Goal: Information Seeking & Learning: Learn about a topic

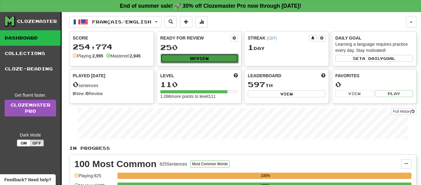
click at [203, 61] on button "Review" at bounding box center [200, 58] width 78 height 9
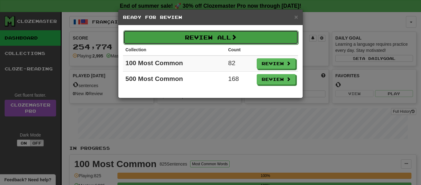
click at [191, 31] on button "Review All" at bounding box center [210, 37] width 175 height 14
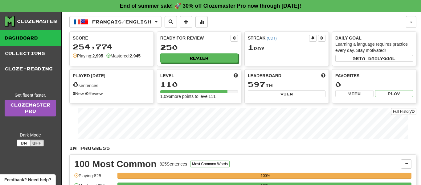
select select "**"
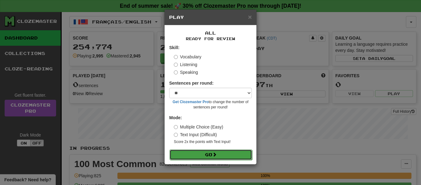
click at [210, 153] on button "Go" at bounding box center [211, 154] width 83 height 10
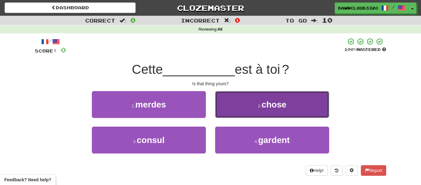
click at [276, 95] on button "2 . chose" at bounding box center [272, 104] width 114 height 27
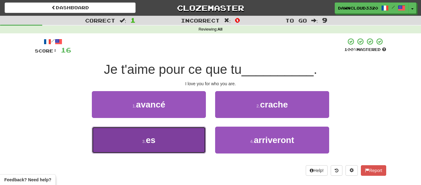
click at [156, 133] on button "3 . es" at bounding box center [149, 139] width 114 height 27
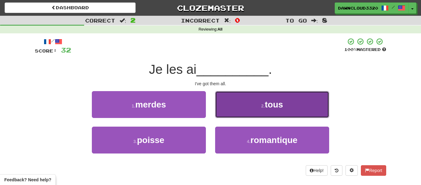
click at [242, 109] on button "2 . tous" at bounding box center [272, 104] width 114 height 27
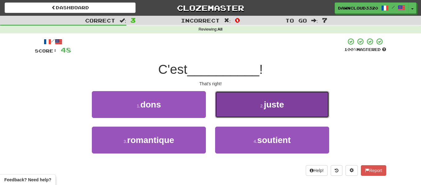
click at [245, 109] on button "2 . juste" at bounding box center [272, 104] width 114 height 27
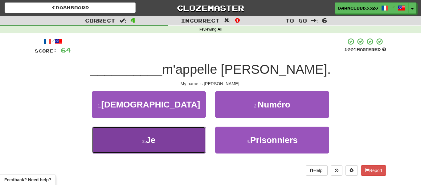
click at [157, 143] on button "3 . Je" at bounding box center [149, 139] width 114 height 27
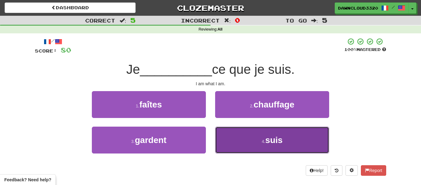
click at [239, 152] on button "4 . suis" at bounding box center [272, 139] width 114 height 27
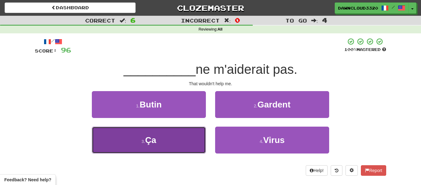
click at [159, 147] on button "3 . Ça" at bounding box center [149, 139] width 114 height 27
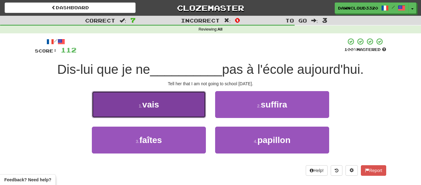
click at [142, 107] on small "1 ." at bounding box center [141, 105] width 4 height 5
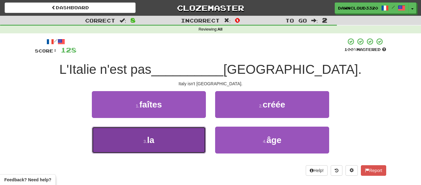
click at [153, 140] on span "la" at bounding box center [150, 140] width 7 height 10
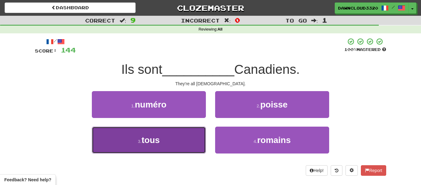
click at [160, 142] on span "tous" at bounding box center [150, 140] width 18 height 10
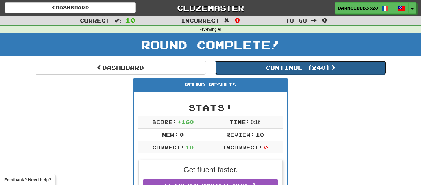
click at [294, 69] on button "Continue ( 240 )" at bounding box center [300, 67] width 171 height 14
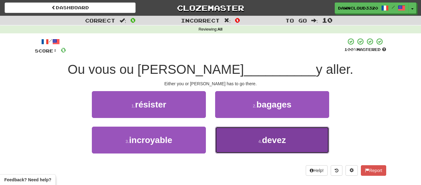
click at [260, 135] on button "4 . devez" at bounding box center [272, 139] width 114 height 27
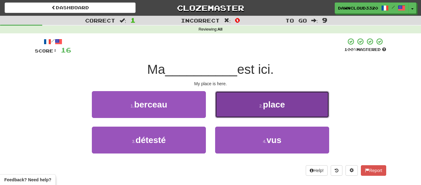
click at [246, 103] on button "2 . place" at bounding box center [272, 104] width 114 height 27
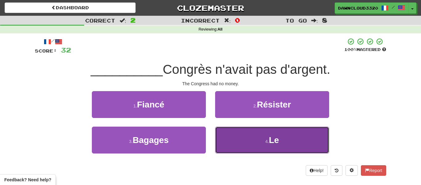
click at [241, 132] on button "4 . Le" at bounding box center [272, 139] width 114 height 27
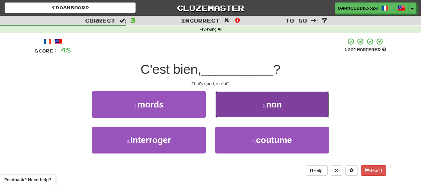
click at [264, 112] on button "2 . non" at bounding box center [272, 104] width 114 height 27
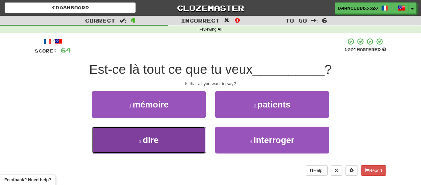
click at [173, 138] on button "3 . dire" at bounding box center [149, 139] width 114 height 27
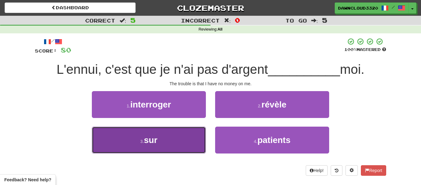
click at [178, 139] on button "3 . sur" at bounding box center [149, 139] width 114 height 27
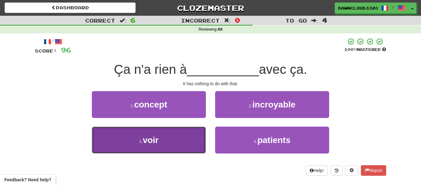
click at [145, 148] on button "3 . voir" at bounding box center [149, 139] width 114 height 27
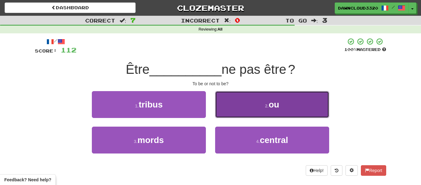
click at [268, 112] on button "2 . ou" at bounding box center [272, 104] width 114 height 27
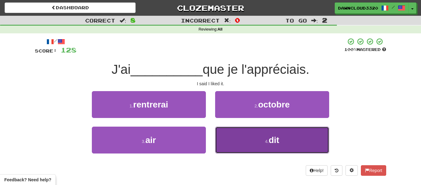
click at [270, 142] on span "dit" at bounding box center [274, 140] width 10 height 10
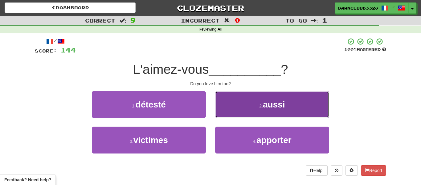
click at [262, 104] on small "2 ." at bounding box center [261, 105] width 4 height 5
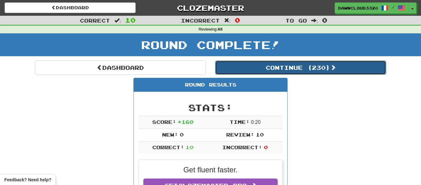
click at [292, 65] on button "Continue ( 230 )" at bounding box center [300, 67] width 171 height 14
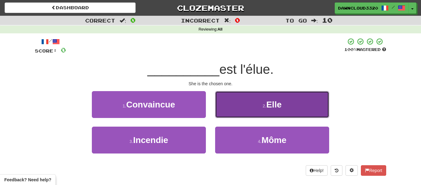
click at [275, 98] on button "2 . Elle" at bounding box center [272, 104] width 114 height 27
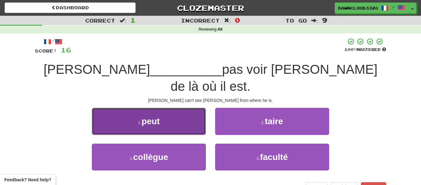
click at [175, 108] on button "1 . peut" at bounding box center [149, 121] width 114 height 27
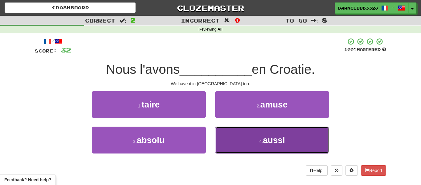
click at [259, 144] on button "4 . aussi" at bounding box center [272, 139] width 114 height 27
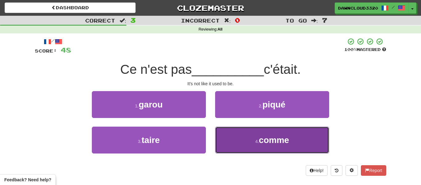
click at [272, 148] on button "4 . comme" at bounding box center [272, 139] width 114 height 27
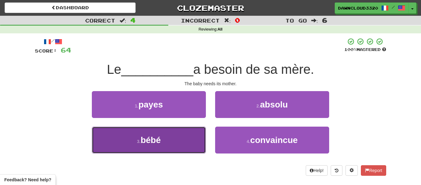
click at [185, 137] on button "3 . [GEOGRAPHIC_DATA]" at bounding box center [149, 139] width 114 height 27
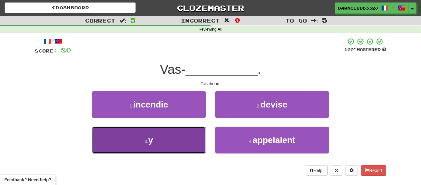
click at [162, 137] on button "3 . y" at bounding box center [149, 139] width 114 height 27
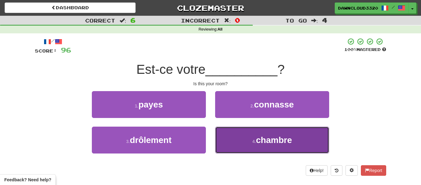
click at [254, 136] on button "4 . chambre" at bounding box center [272, 139] width 114 height 27
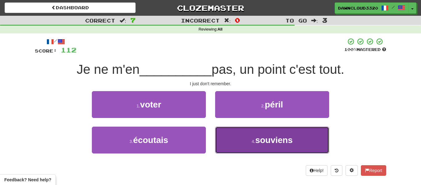
click at [229, 139] on button "4 . [GEOGRAPHIC_DATA]" at bounding box center [272, 139] width 114 height 27
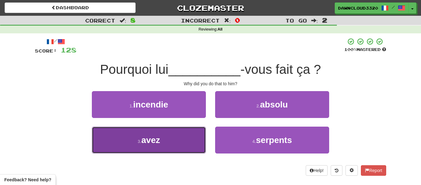
click at [176, 138] on button "3 . avez" at bounding box center [149, 139] width 114 height 27
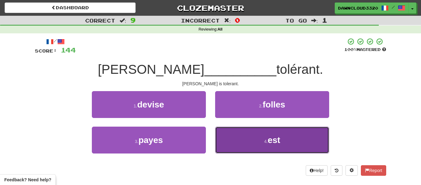
click at [250, 133] on button "4 . est" at bounding box center [272, 139] width 114 height 27
